Goal: Task Accomplishment & Management: Manage account settings

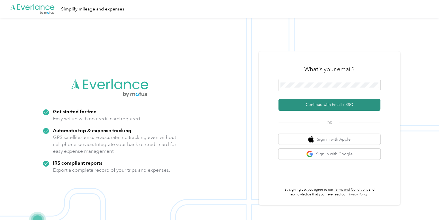
click at [327, 103] on button "Continue with Email / SSO" at bounding box center [329, 105] width 102 height 12
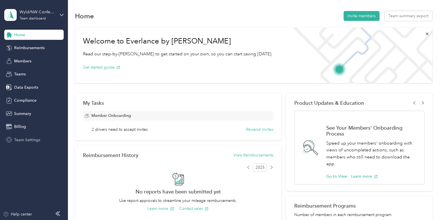
click at [25, 141] on span "Team Settings" at bounding box center [27, 140] width 26 height 6
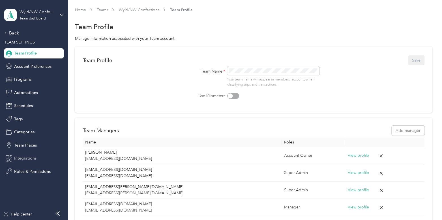
click at [38, 161] on div "Integrations" at bounding box center [33, 159] width 59 height 10
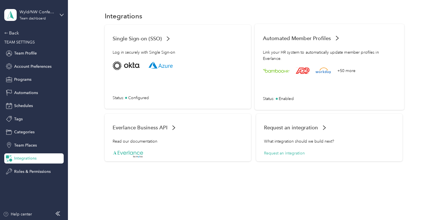
click at [348, 94] on div "+50 more Status : Enabled" at bounding box center [329, 81] width 133 height 40
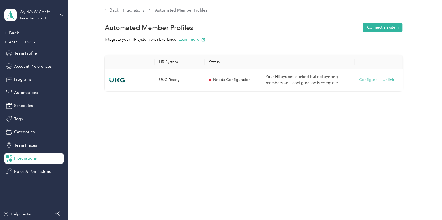
click at [364, 78] on button "Configure" at bounding box center [368, 80] width 18 height 6
